Goal: Task Accomplishment & Management: Use online tool/utility

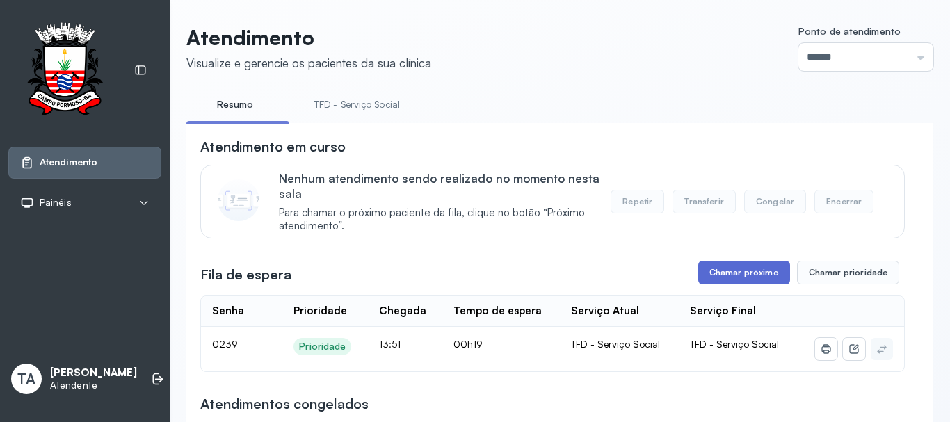
click at [723, 274] on button "Chamar próximo" at bounding box center [744, 273] width 92 height 24
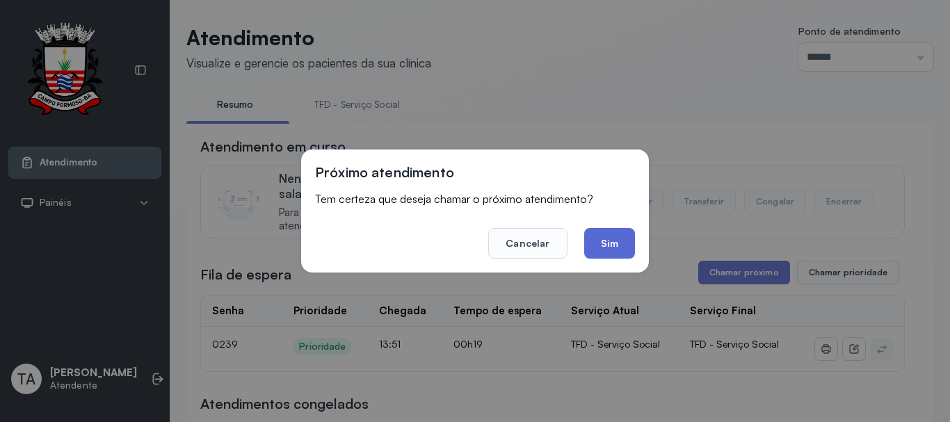
click at [619, 239] on button "Sim" at bounding box center [609, 243] width 51 height 31
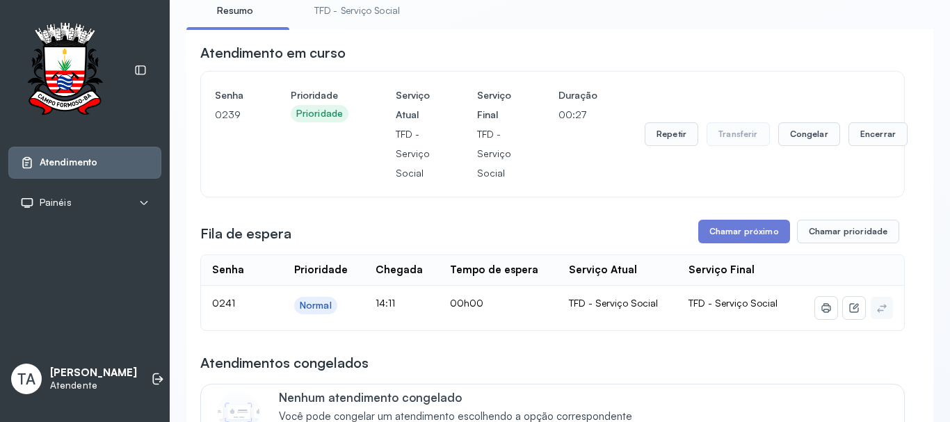
scroll to position [70, 0]
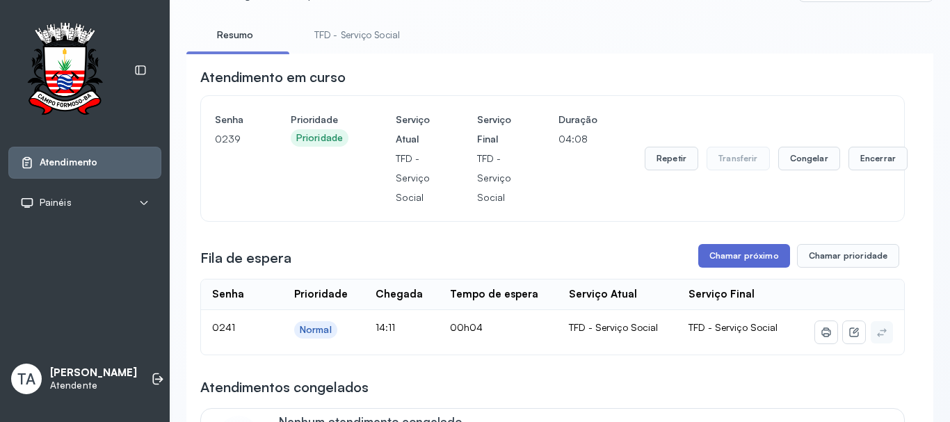
click at [708, 261] on button "Chamar próximo" at bounding box center [744, 256] width 92 height 24
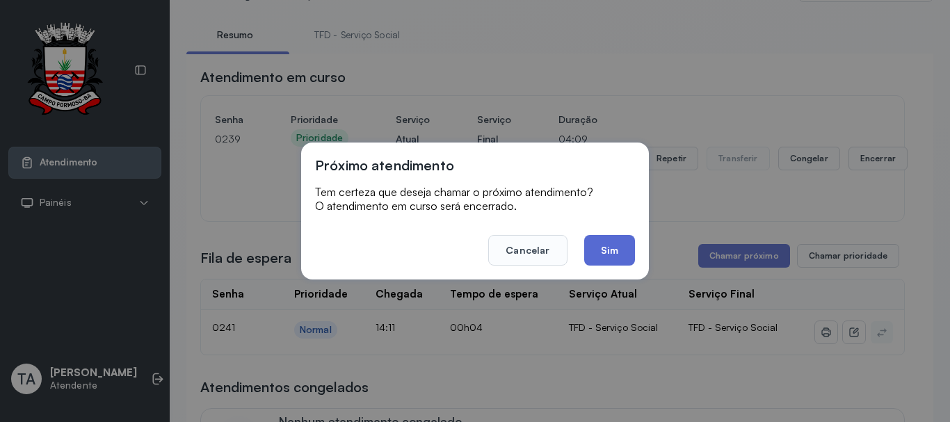
click at [601, 253] on button "Sim" at bounding box center [609, 250] width 51 height 31
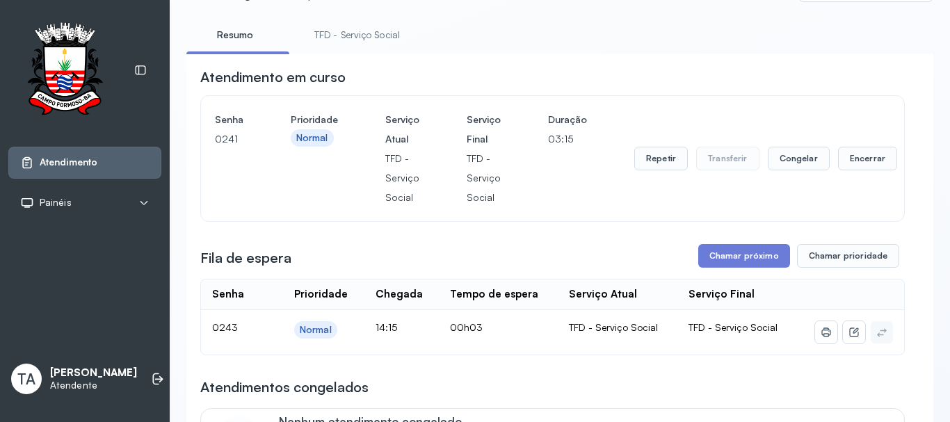
click at [747, 259] on button "Chamar próximo" at bounding box center [744, 256] width 92 height 24
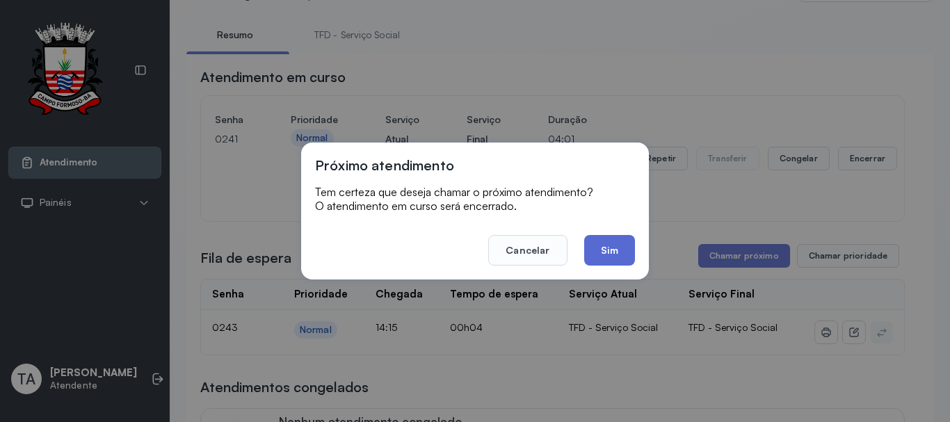
click at [624, 261] on button "Sim" at bounding box center [609, 250] width 51 height 31
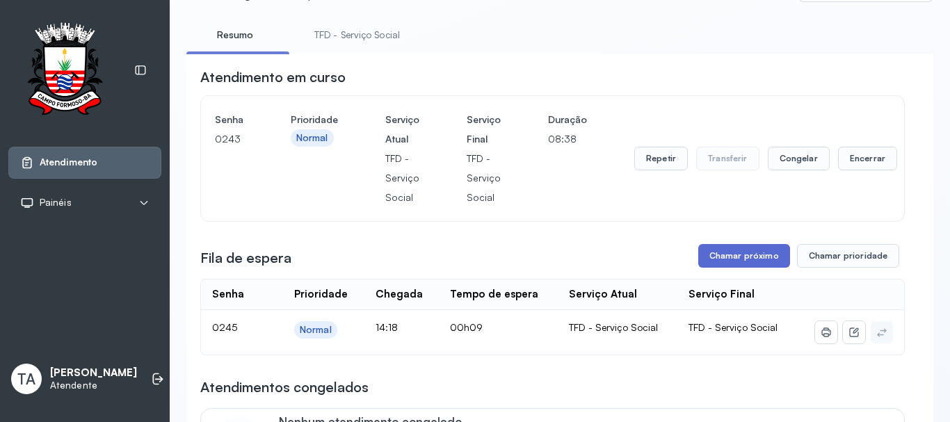
click at [747, 266] on button "Chamar próximo" at bounding box center [744, 256] width 92 height 24
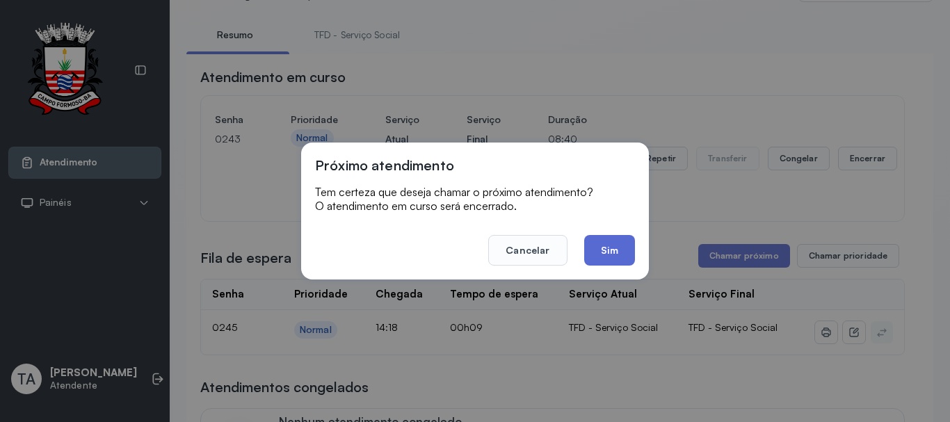
click at [592, 242] on button "Sim" at bounding box center [609, 250] width 51 height 31
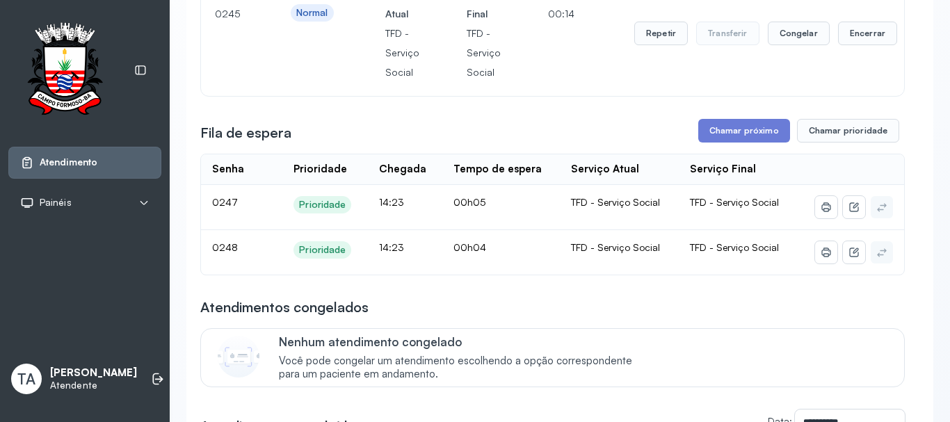
scroll to position [0, 0]
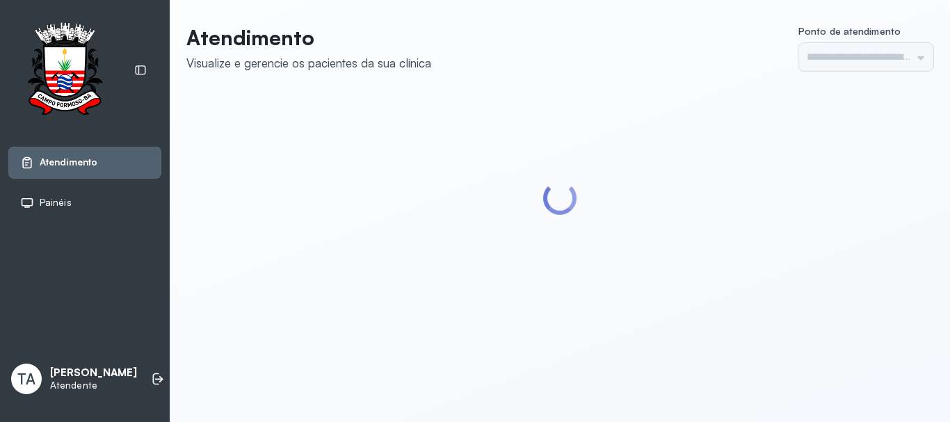
type input "******"
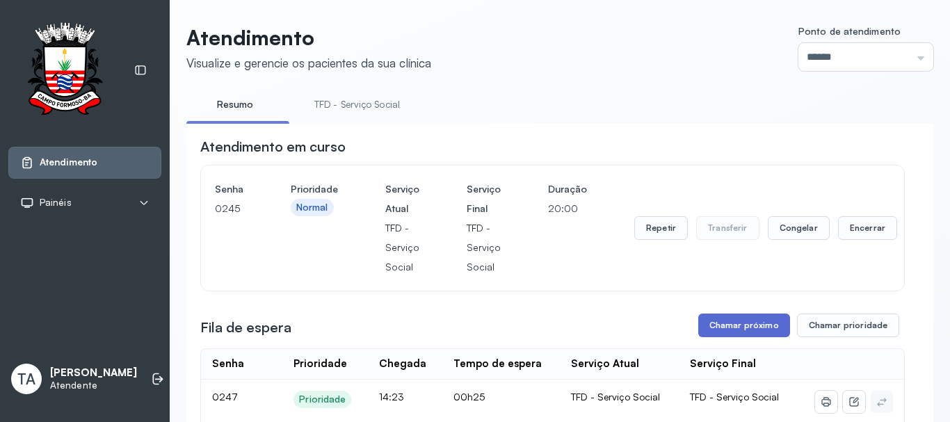
click at [738, 332] on button "Chamar próximo" at bounding box center [744, 326] width 92 height 24
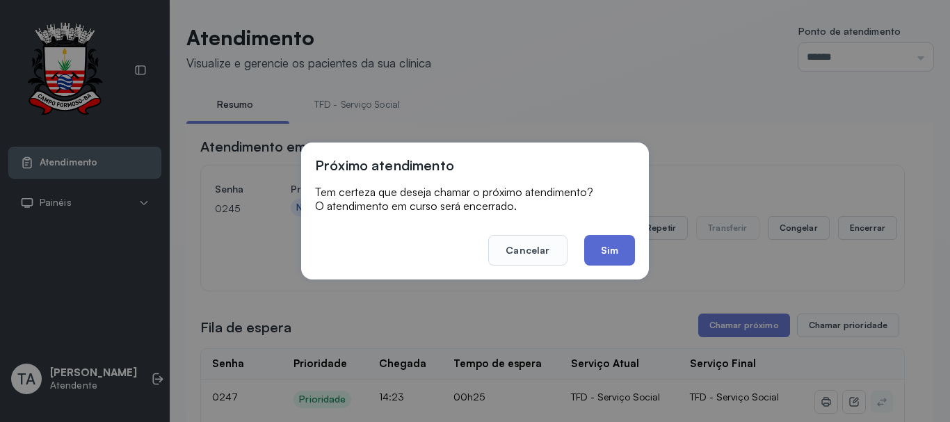
click at [605, 245] on button "Sim" at bounding box center [609, 250] width 51 height 31
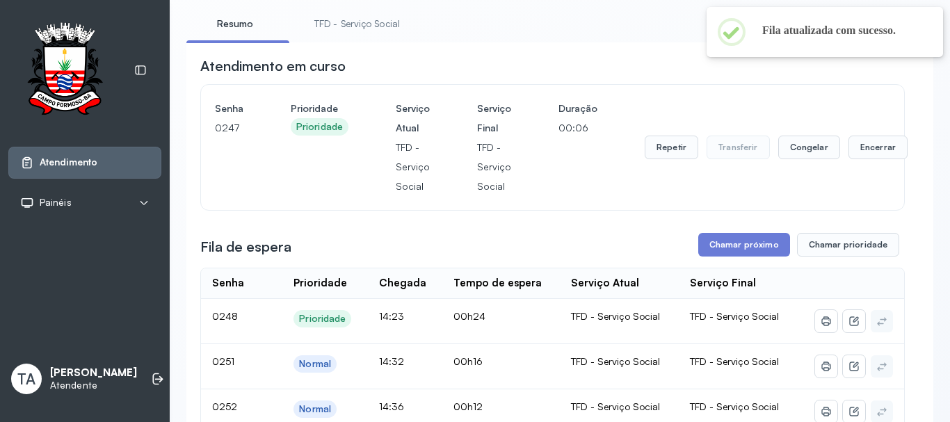
scroll to position [209, 0]
